Goal: Find specific page/section: Find specific page/section

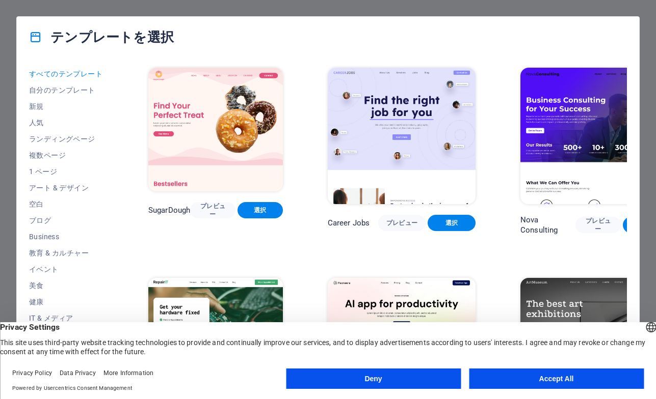
click at [520, 376] on button "Accept All" at bounding box center [556, 379] width 175 height 20
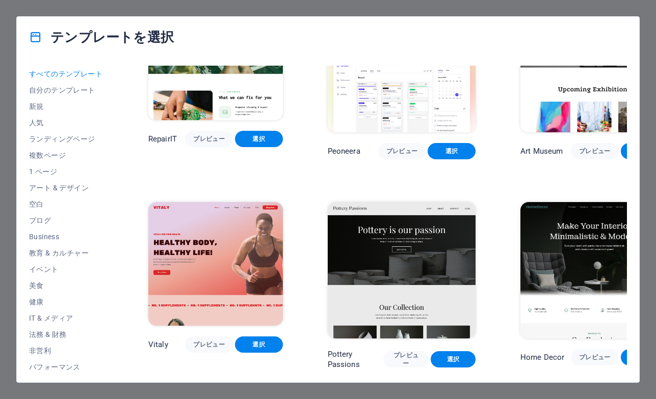
scroll to position [282, 0]
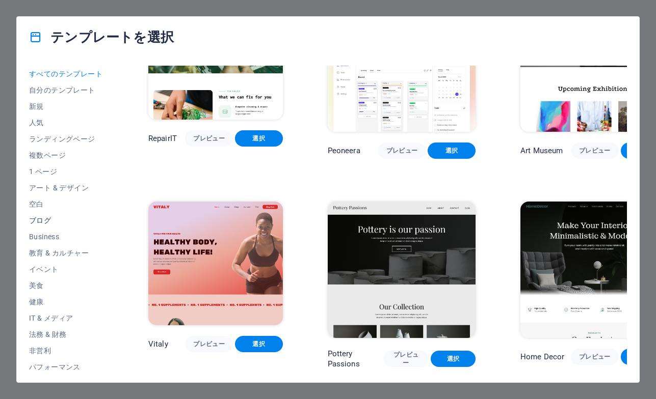
click at [38, 223] on span "ブログ" at bounding box center [66, 220] width 74 height 8
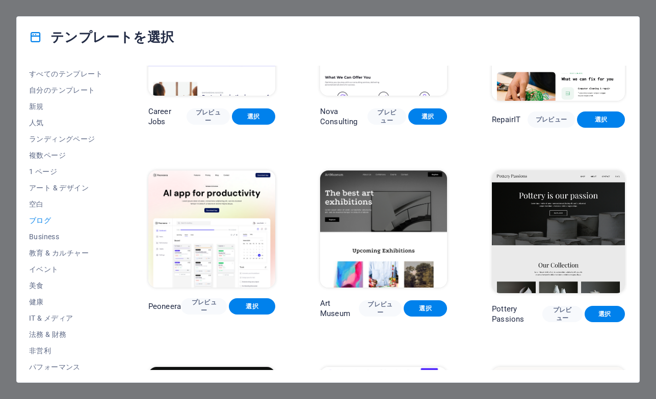
click at [38, 223] on span "ブログ" at bounding box center [66, 220] width 74 height 8
click at [539, 2] on div "テンプレートを選択 すべてのテンプレート 自分のテンプレート 新規 人気 ランディングページ 複数ページ 1 ページ アート & デザイン 空白 ブログ Bu…" at bounding box center [328, 199] width 656 height 399
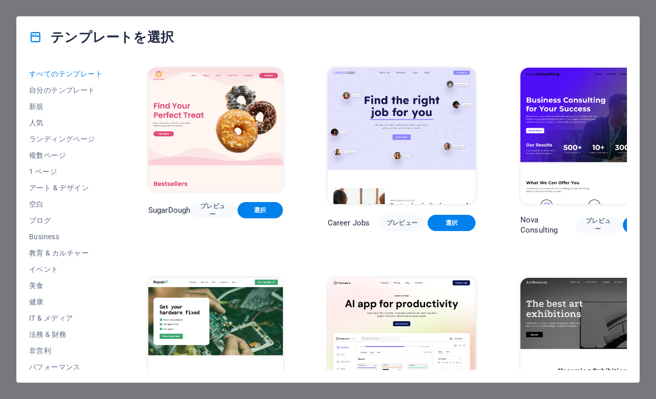
click at [11, 49] on div "テンプレートを選択 すべてのテンプレート 自分のテンプレート 新規 人気 ランディングページ 複数ページ 1 ページ アート & デザイン 空白 ブログ Bu…" at bounding box center [328, 199] width 656 height 399
click at [645, 160] on div "テンプレートを選択 すべてのテンプレート 自分のテンプレート 新規 人気 ランディングページ 複数ページ 1 ページ アート & デザイン 空白 ブログ Bu…" at bounding box center [328, 199] width 656 height 399
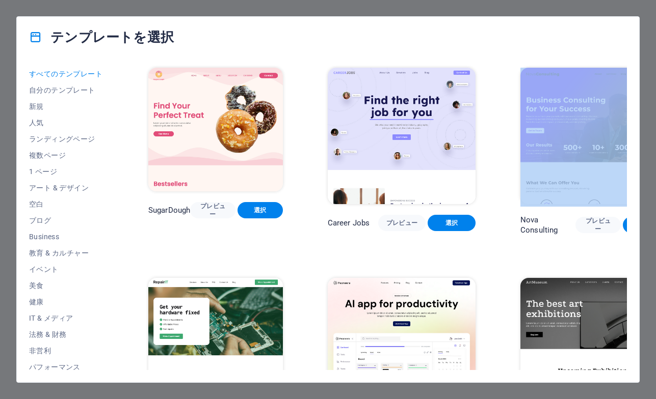
click at [645, 160] on div "テンプレートを選択 すべてのテンプレート 自分のテンプレート 新規 人気 ランディングページ 複数ページ 1 ページ アート & デザイン 空白 ブログ Bu…" at bounding box center [328, 199] width 656 height 399
